Goal: Book appointment/travel/reservation

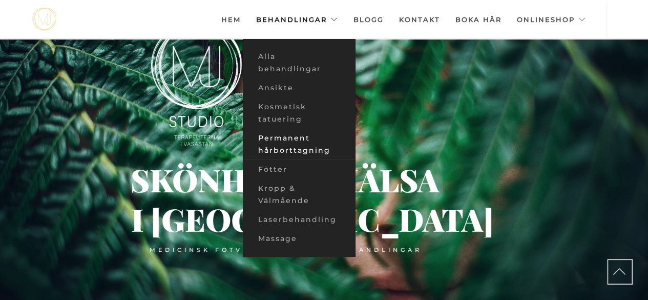
scroll to position [65, 0]
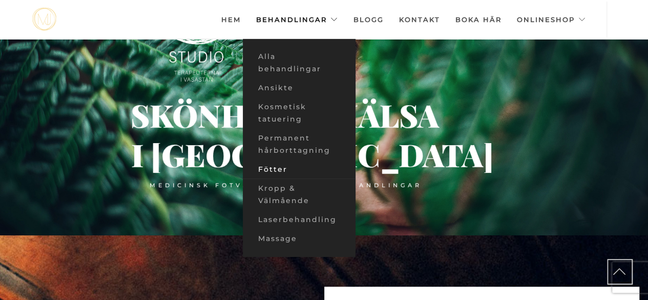
click at [278, 168] on link "Fötter" at bounding box center [299, 169] width 113 height 19
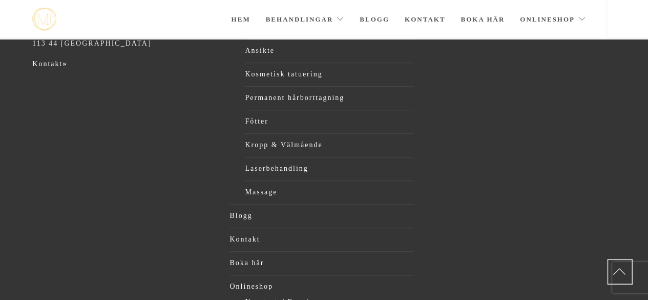
scroll to position [415, 0]
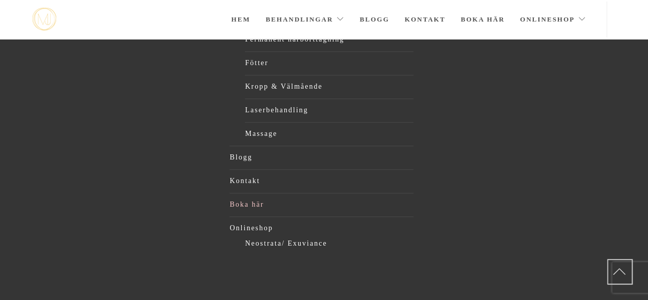
click at [250, 205] on link "Boka här" at bounding box center [322, 204] width 184 height 15
